Goal: Task Accomplishment & Management: Use online tool/utility

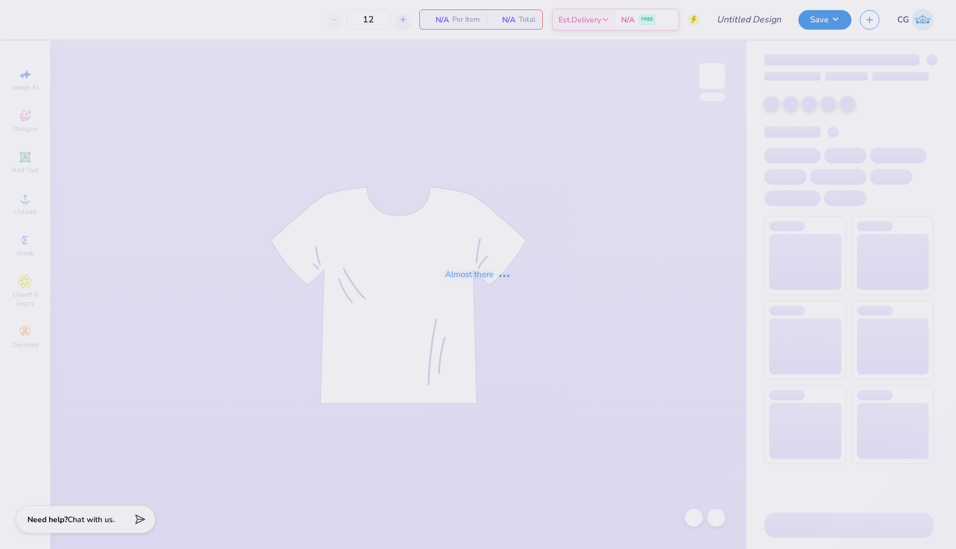
type input "Beta BBQ 2025"
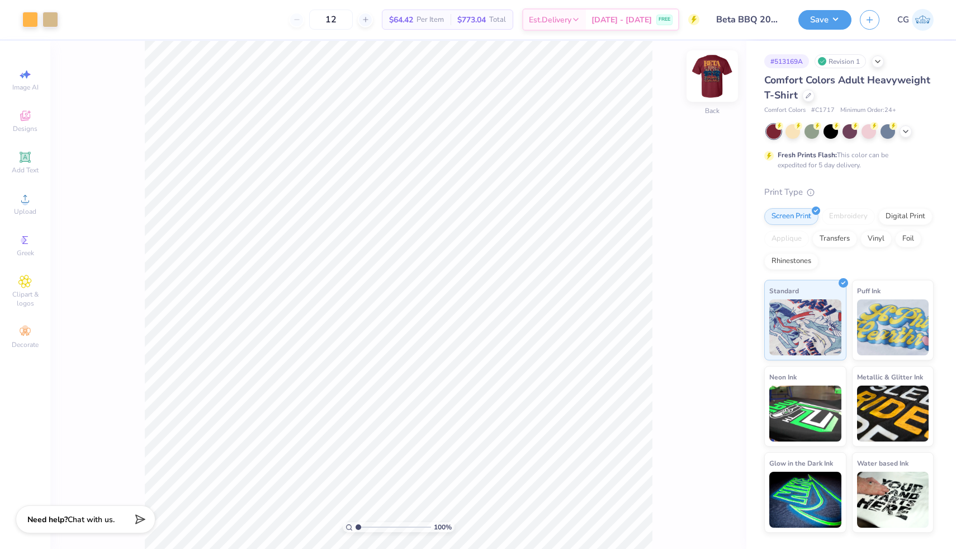
click at [714, 68] on img at bounding box center [712, 76] width 45 height 45
click at [705, 68] on img at bounding box center [712, 76] width 45 height 45
click at [724, 75] on img at bounding box center [712, 76] width 22 height 22
click at [724, 75] on div at bounding box center [713, 76] width 26 height 26
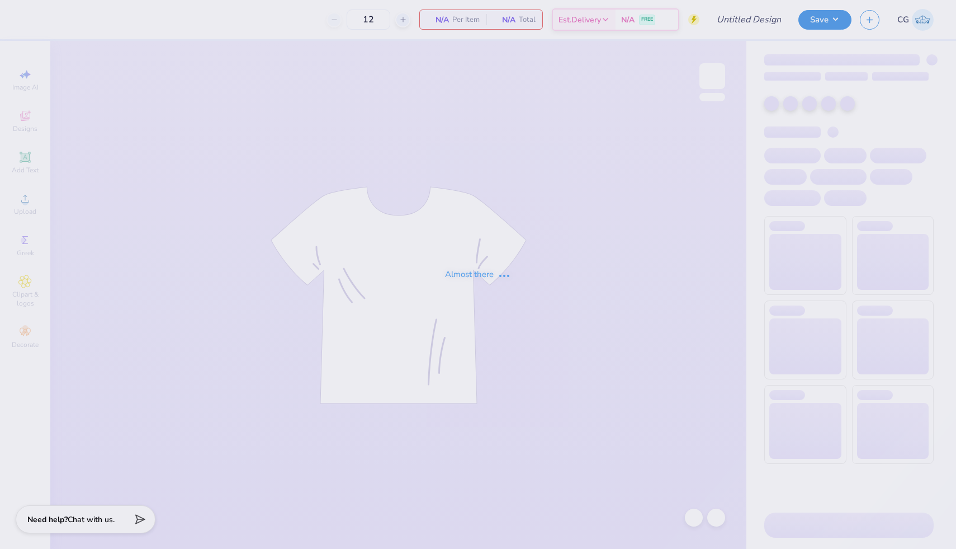
type input "Theta Xi- Rush 2025"
type input "30"
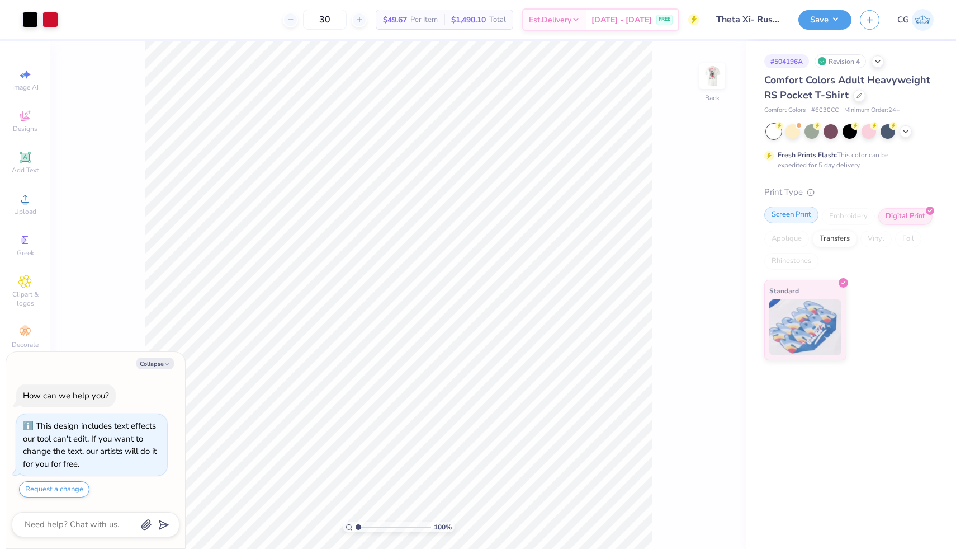
click at [793, 215] on div "Screen Print" at bounding box center [792, 214] width 54 height 17
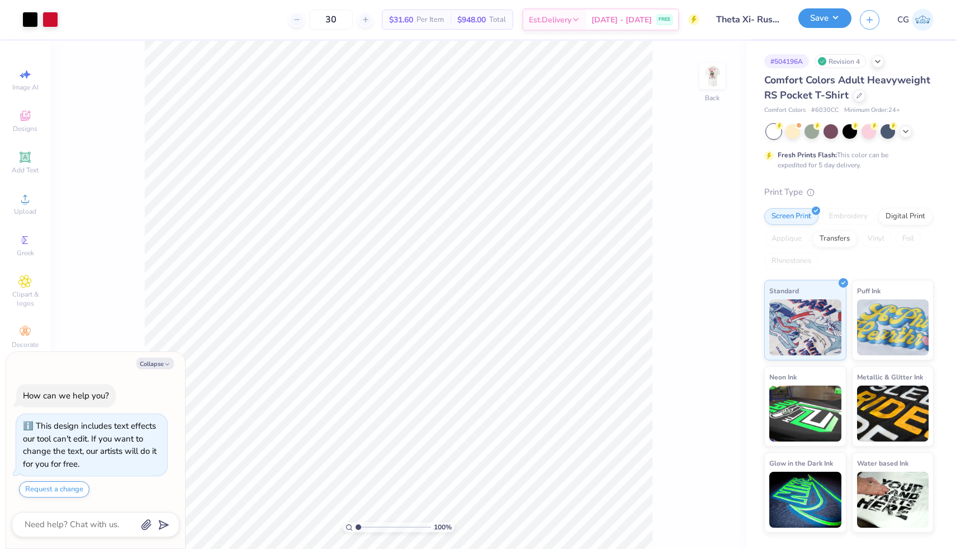
click at [826, 17] on button "Save" at bounding box center [825, 18] width 53 height 20
type textarea "x"
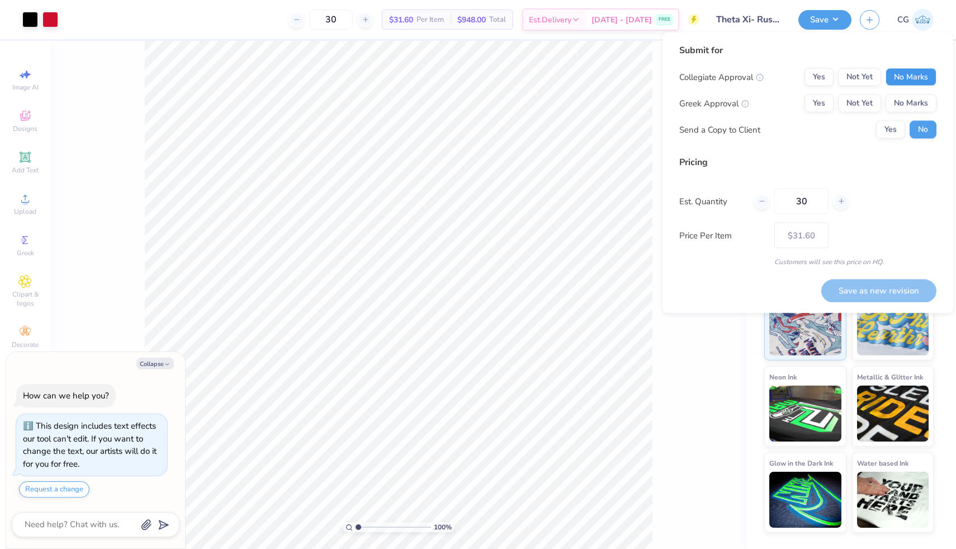
click at [913, 80] on button "No Marks" at bounding box center [911, 77] width 51 height 18
click at [818, 106] on button "Yes" at bounding box center [819, 104] width 29 height 18
click at [814, 205] on input "30" at bounding box center [802, 202] width 54 height 26
type input "3"
type input "0"
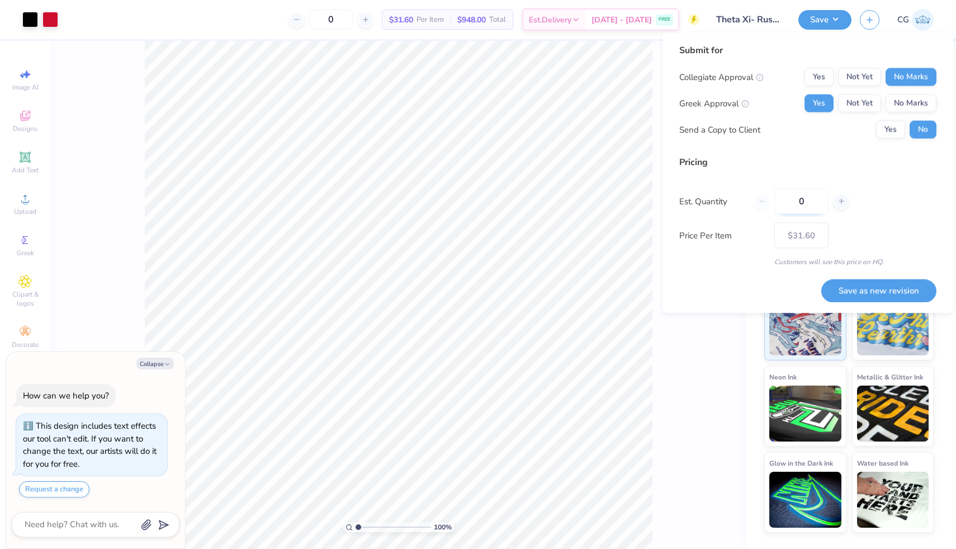
type input "02"
type input "2"
type input "025"
type input "25"
type input "$32.68"
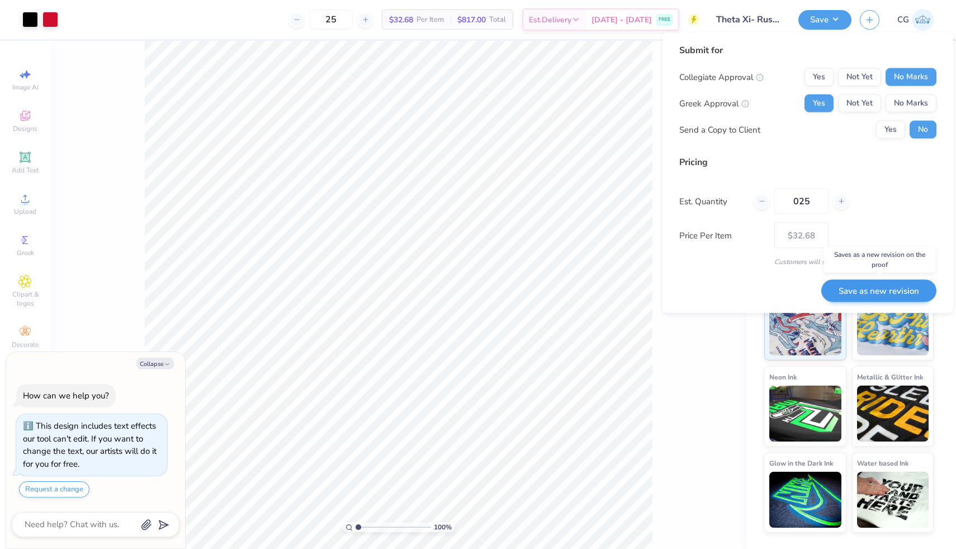
type input "025"
click at [876, 286] on button "Save as new revision" at bounding box center [879, 290] width 115 height 23
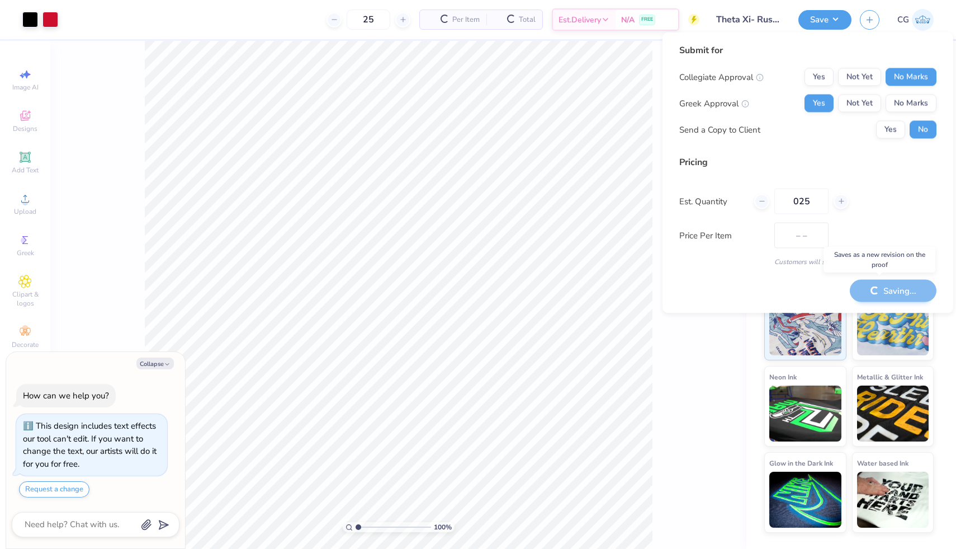
type input "$32.68"
type textarea "x"
